Goal: Transaction & Acquisition: Purchase product/service

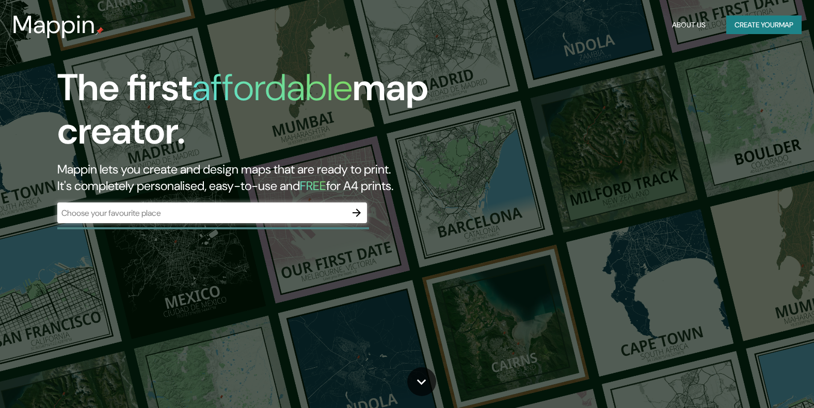
click at [196, 227] on div "The first affordable map creator. Mappin lets you create and design maps that a…" at bounding box center [261, 149] width 488 height 167
click at [200, 221] on div "​" at bounding box center [212, 212] width 310 height 21
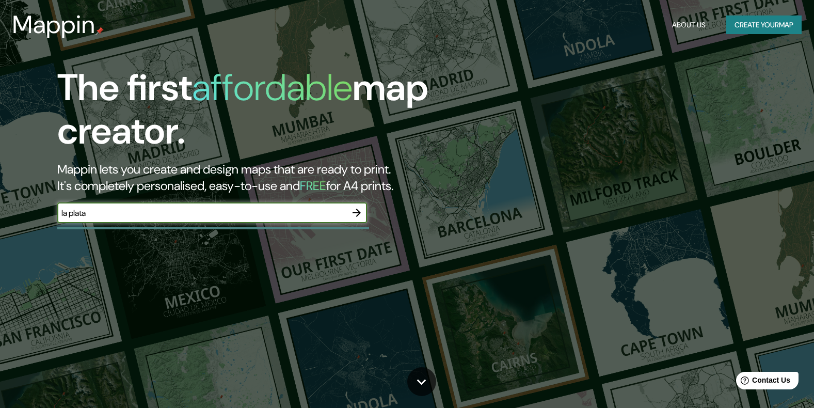
type input "la plata"
click at [364, 212] on button "button" at bounding box center [356, 212] width 21 height 21
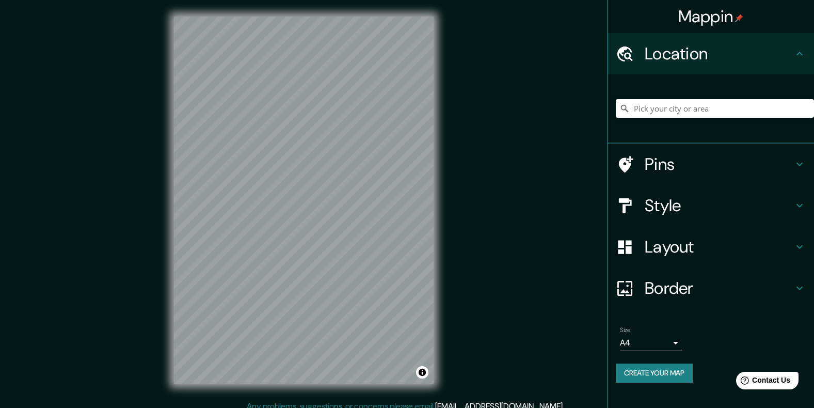
click at [687, 118] on div at bounding box center [715, 109] width 198 height 52
click at [687, 111] on input "Pick your city or area" at bounding box center [715, 108] width 198 height 19
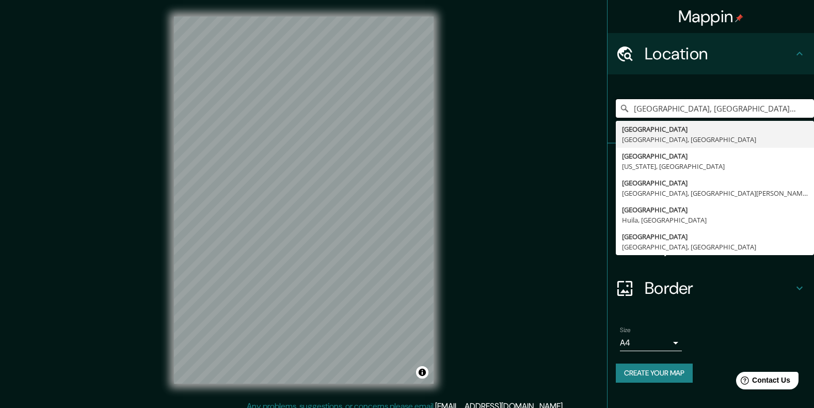
type input "[GEOGRAPHIC_DATA], [GEOGRAPHIC_DATA], [GEOGRAPHIC_DATA]"
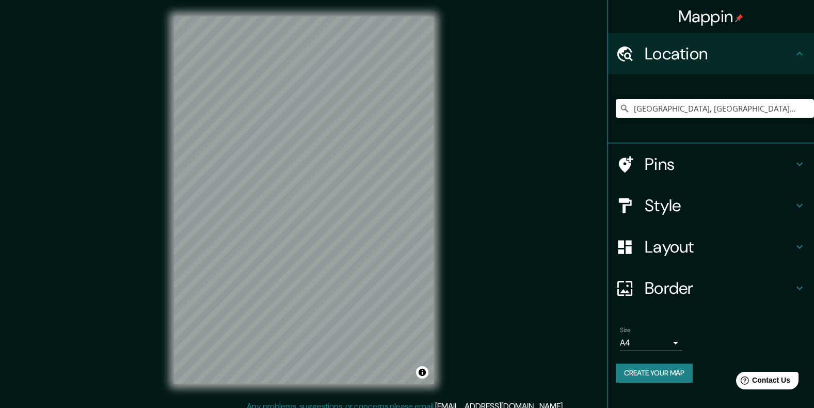
click at [682, 169] on h4 "Pins" at bounding box center [719, 164] width 149 height 21
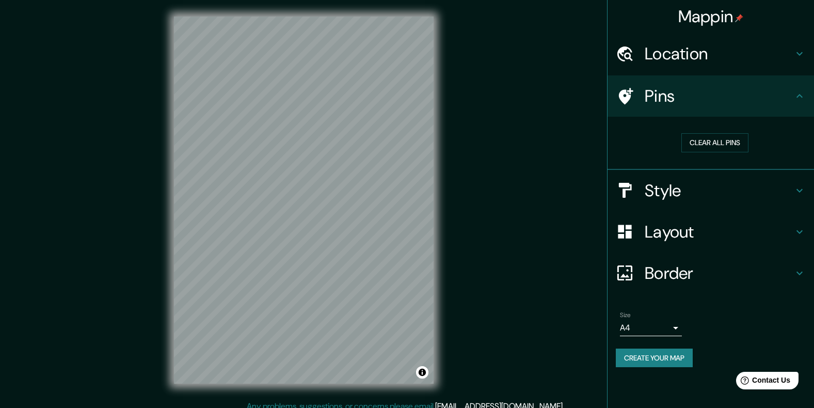
click at [689, 187] on h4 "Style" at bounding box center [719, 190] width 149 height 21
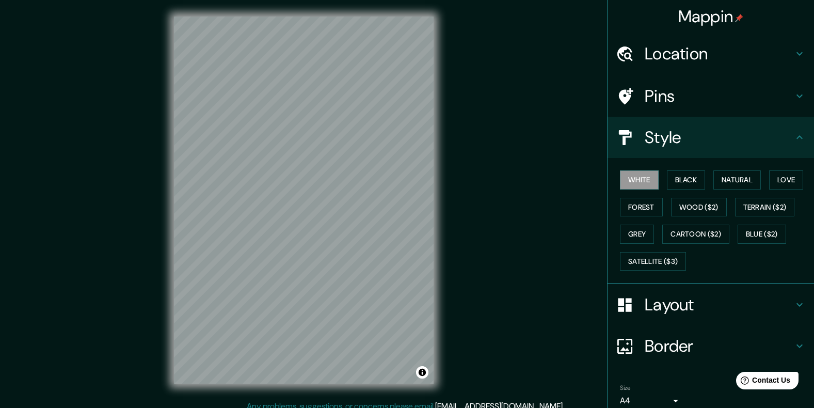
click at [667, 147] on h4 "Style" at bounding box center [719, 137] width 149 height 21
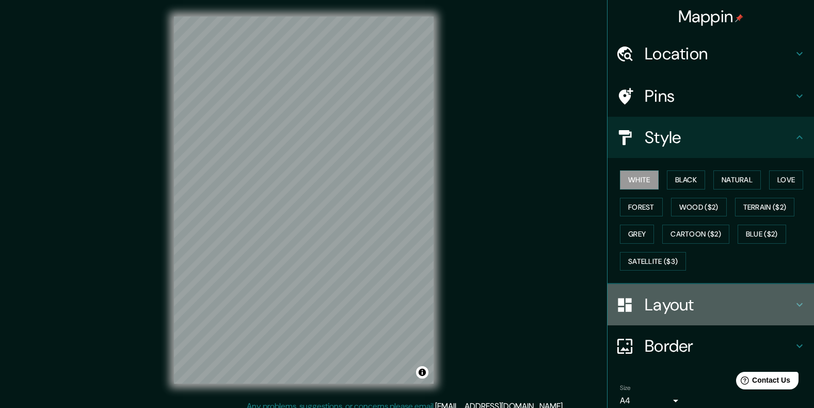
click at [649, 315] on h4 "Layout" at bounding box center [719, 304] width 149 height 21
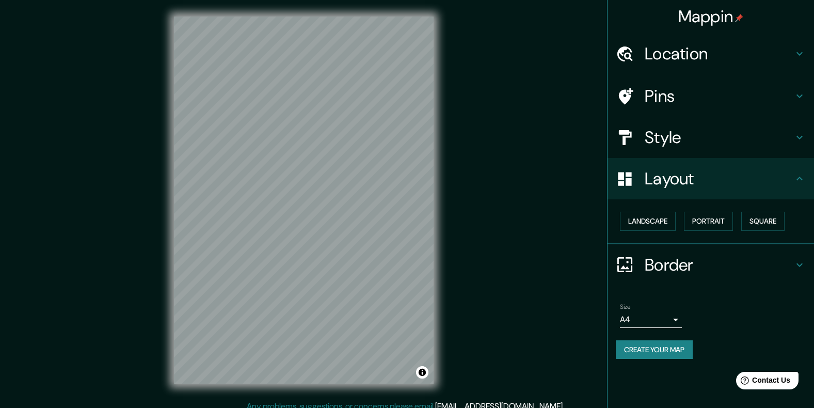
click at [675, 175] on h4 "Layout" at bounding box center [719, 178] width 149 height 21
click at [751, 180] on h4 "Layout" at bounding box center [719, 178] width 149 height 21
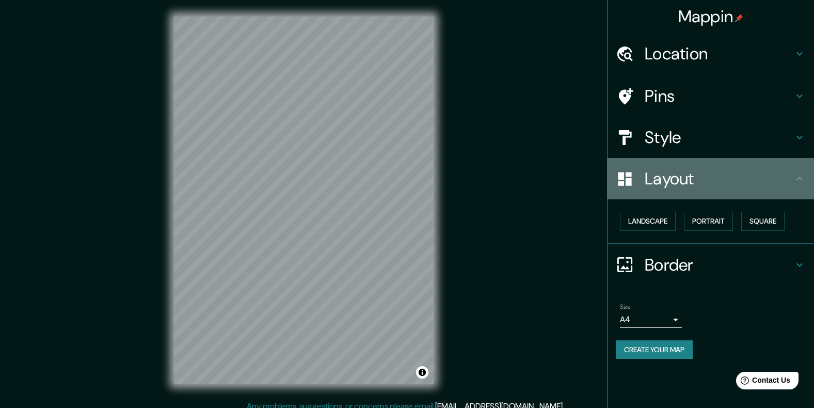
click at [805, 175] on icon at bounding box center [799, 178] width 12 height 12
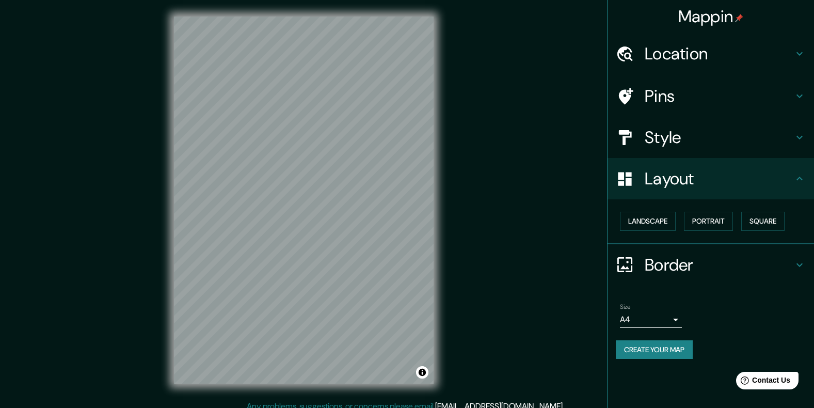
click at [798, 177] on icon at bounding box center [799, 178] width 12 height 12
click at [791, 267] on h4 "Border" at bounding box center [719, 264] width 149 height 21
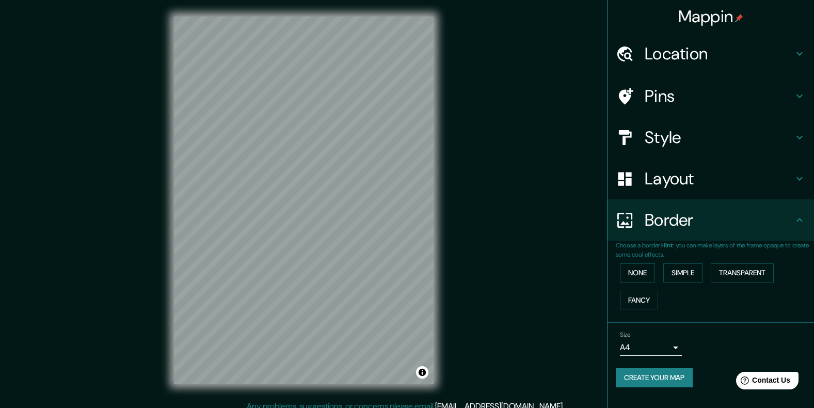
click at [793, 222] on h4 "Border" at bounding box center [719, 220] width 149 height 21
click at [800, 210] on div "Border" at bounding box center [710, 219] width 206 height 41
